Goal: Transaction & Acquisition: Subscribe to service/newsletter

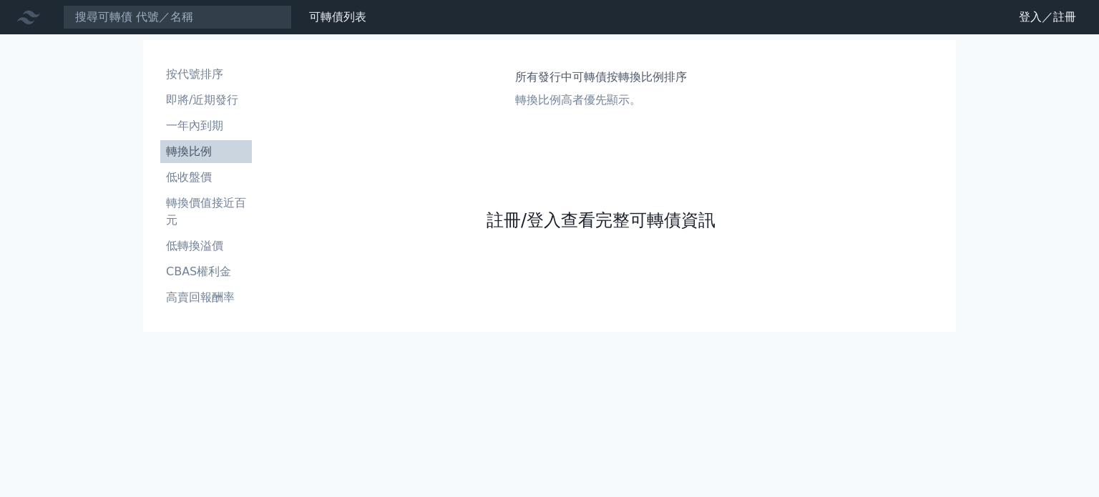
click at [657, 221] on link "註冊/登入查看完整可轉債資訊" at bounding box center [600, 220] width 229 height 23
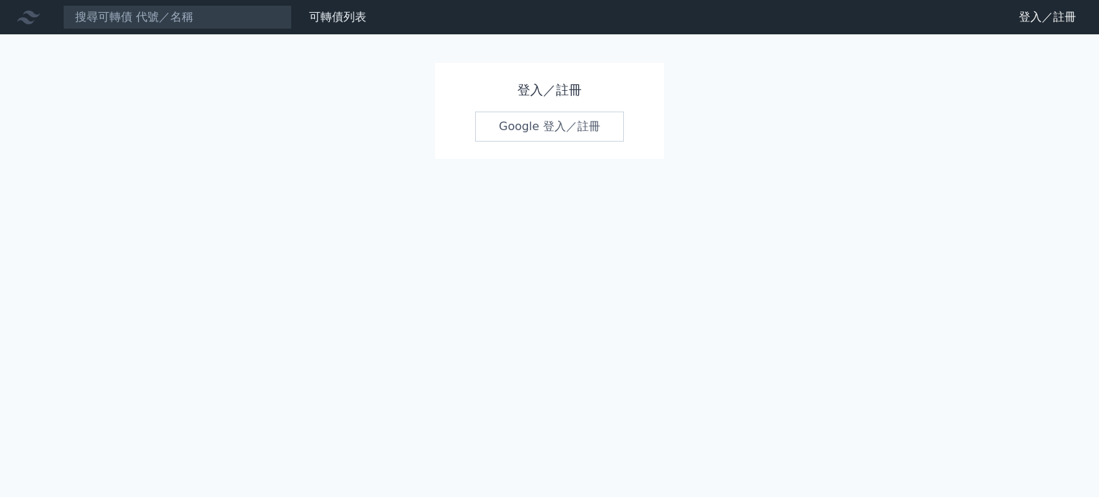
click at [555, 121] on link "Google 登入／註冊" at bounding box center [549, 127] width 149 height 30
